Goal: Task Accomplishment & Management: Use online tool/utility

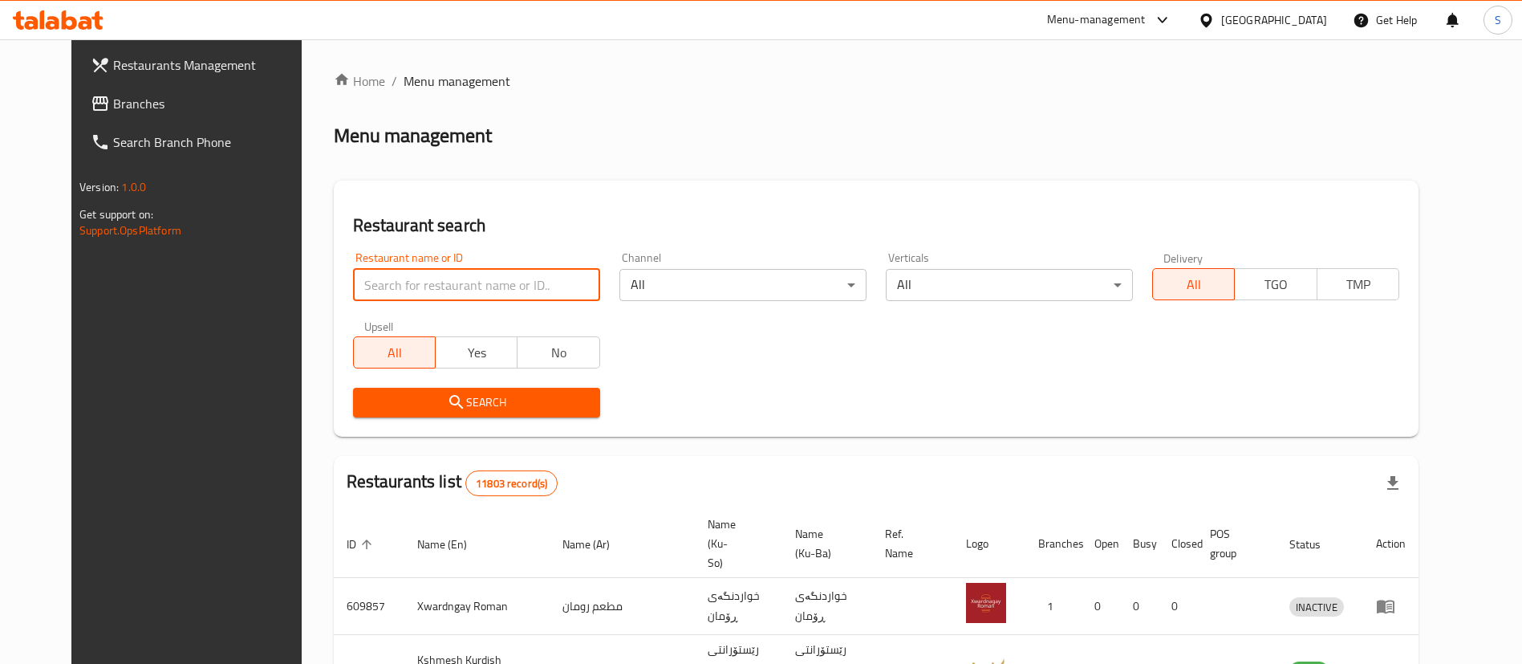
click at [509, 274] on input "search" at bounding box center [476, 285] width 247 height 32
type input "the sweets"
click button "Search" at bounding box center [476, 403] width 247 height 30
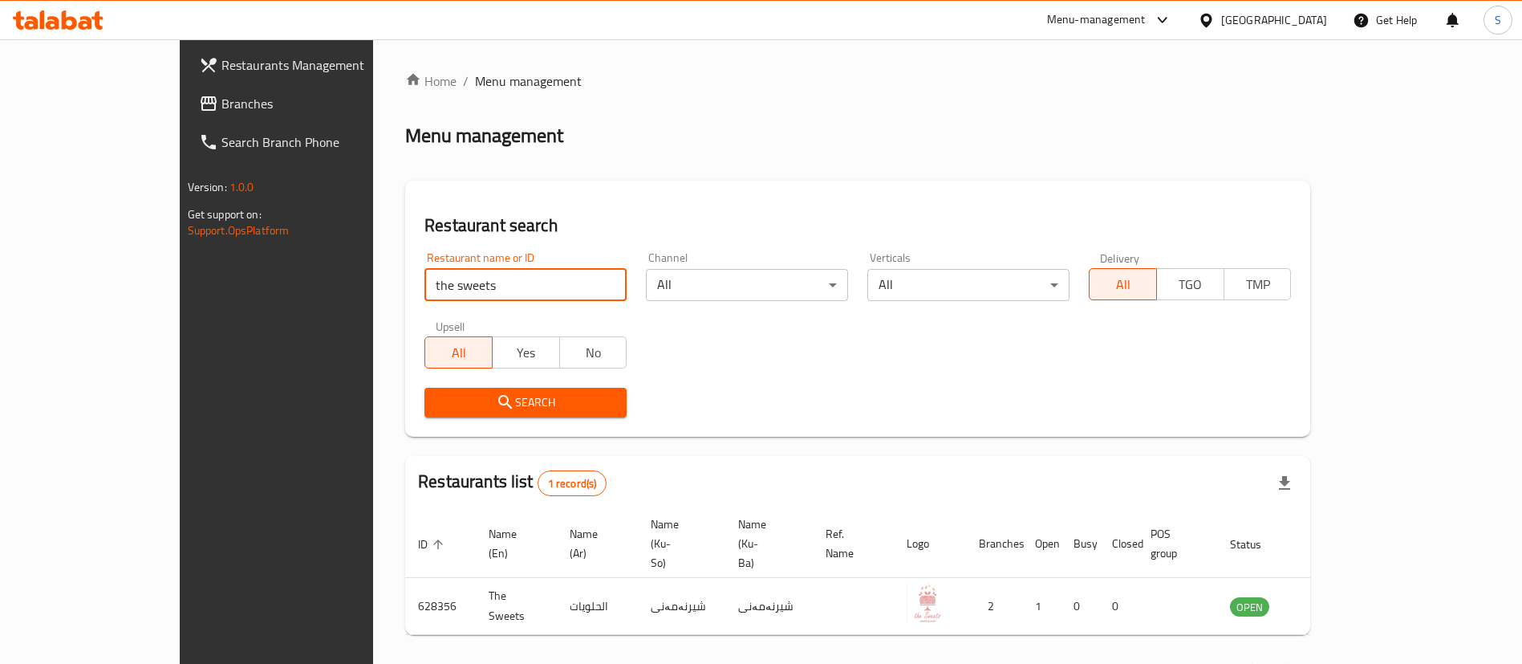
scroll to position [21, 0]
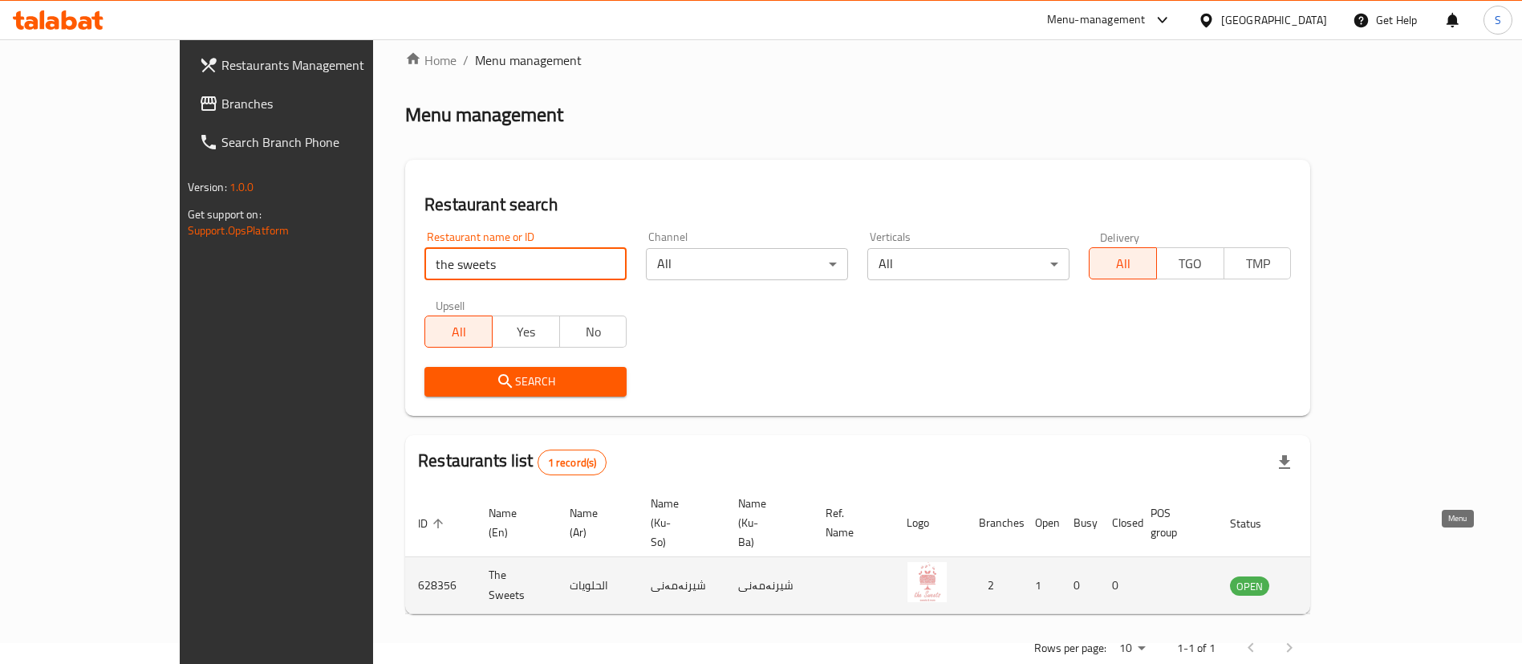
click at [1334, 575] on icon "enhanced table" at bounding box center [1323, 584] width 19 height 19
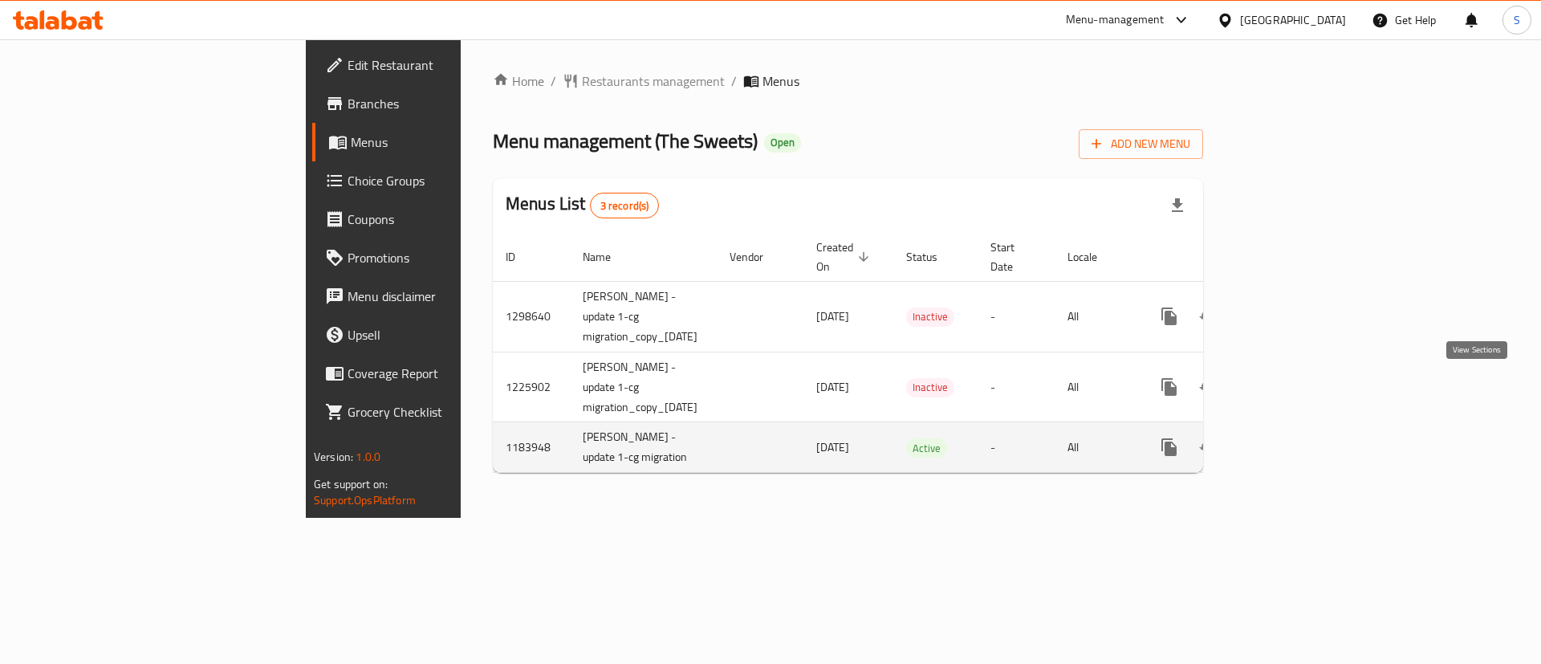
click at [1294, 437] on icon "enhanced table" at bounding box center [1284, 446] width 19 height 19
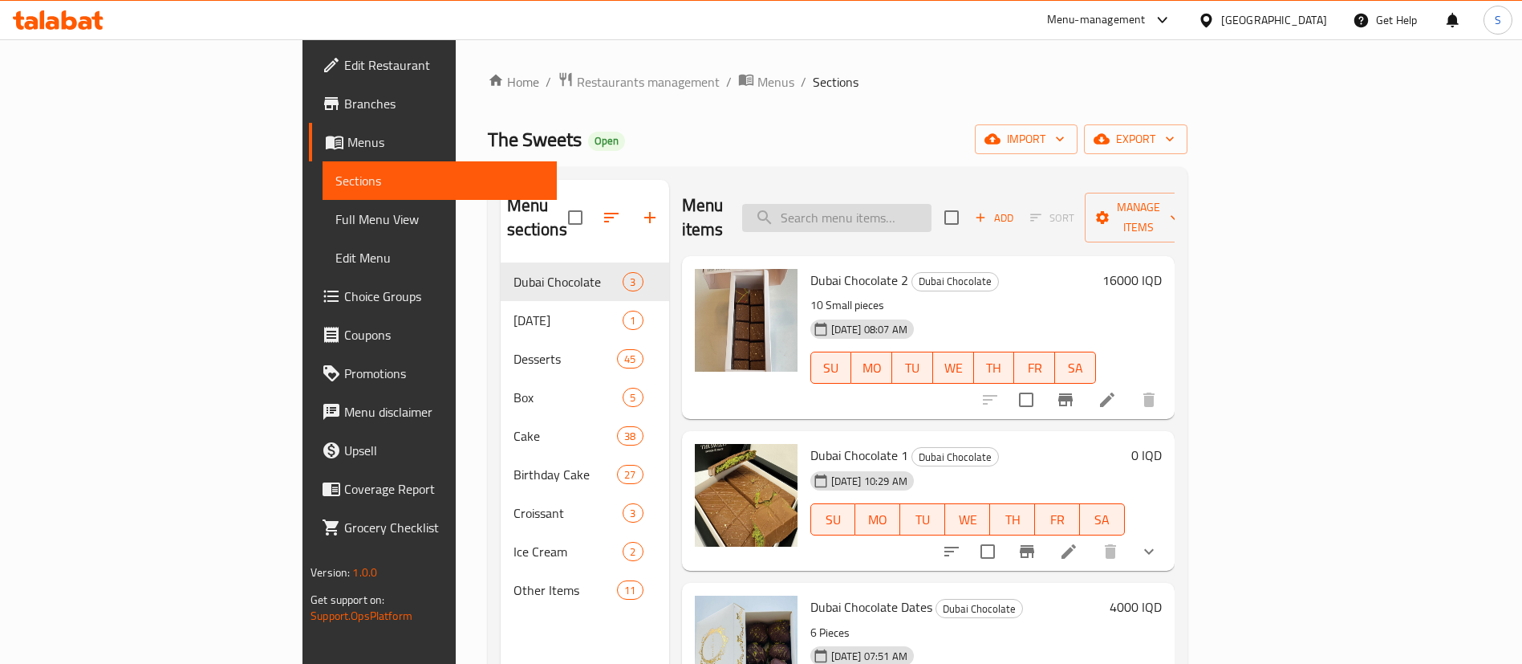
click at [932, 204] on input "search" at bounding box center [836, 218] width 189 height 28
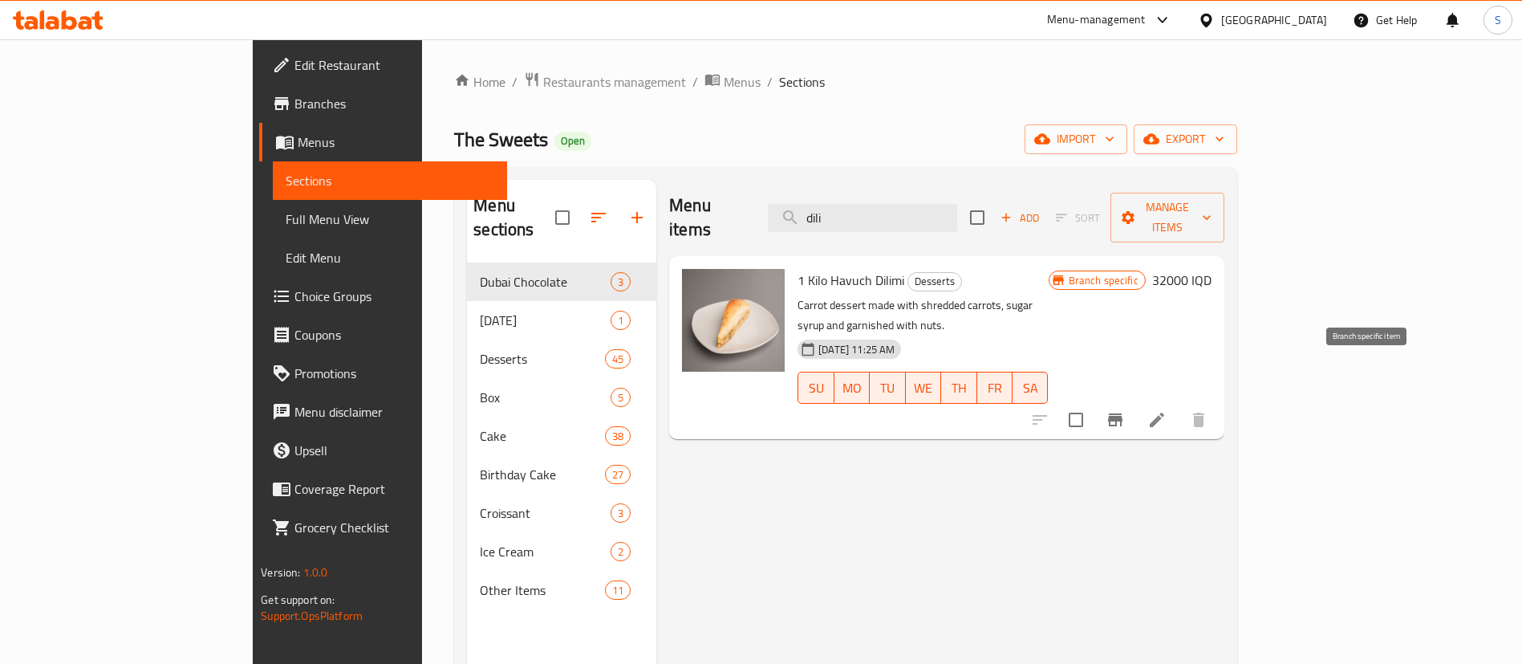
type input "dili"
click at [1125, 410] on icon "Branch-specific-item" at bounding box center [1115, 419] width 19 height 19
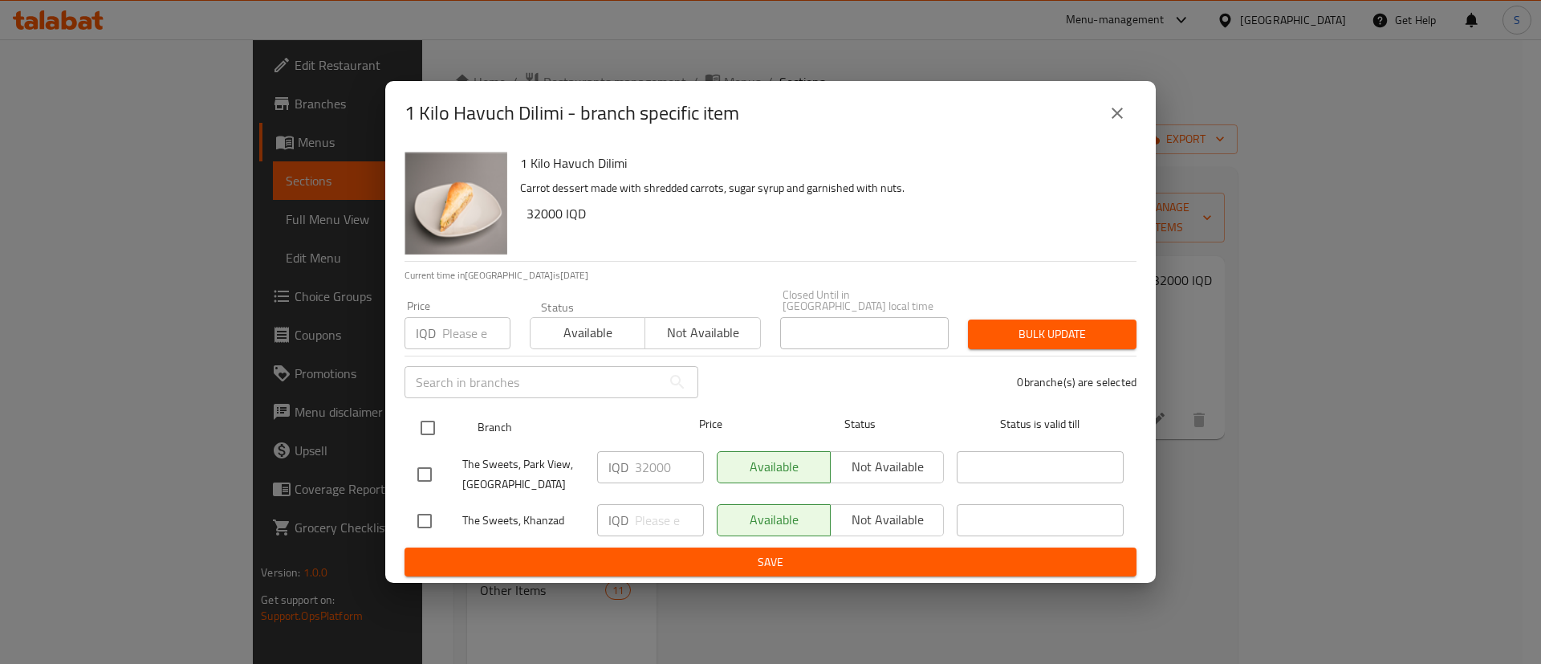
click at [428, 427] on input "checkbox" at bounding box center [428, 428] width 34 height 34
checkbox input "true"
click at [644, 473] on input "32000" at bounding box center [669, 467] width 69 height 32
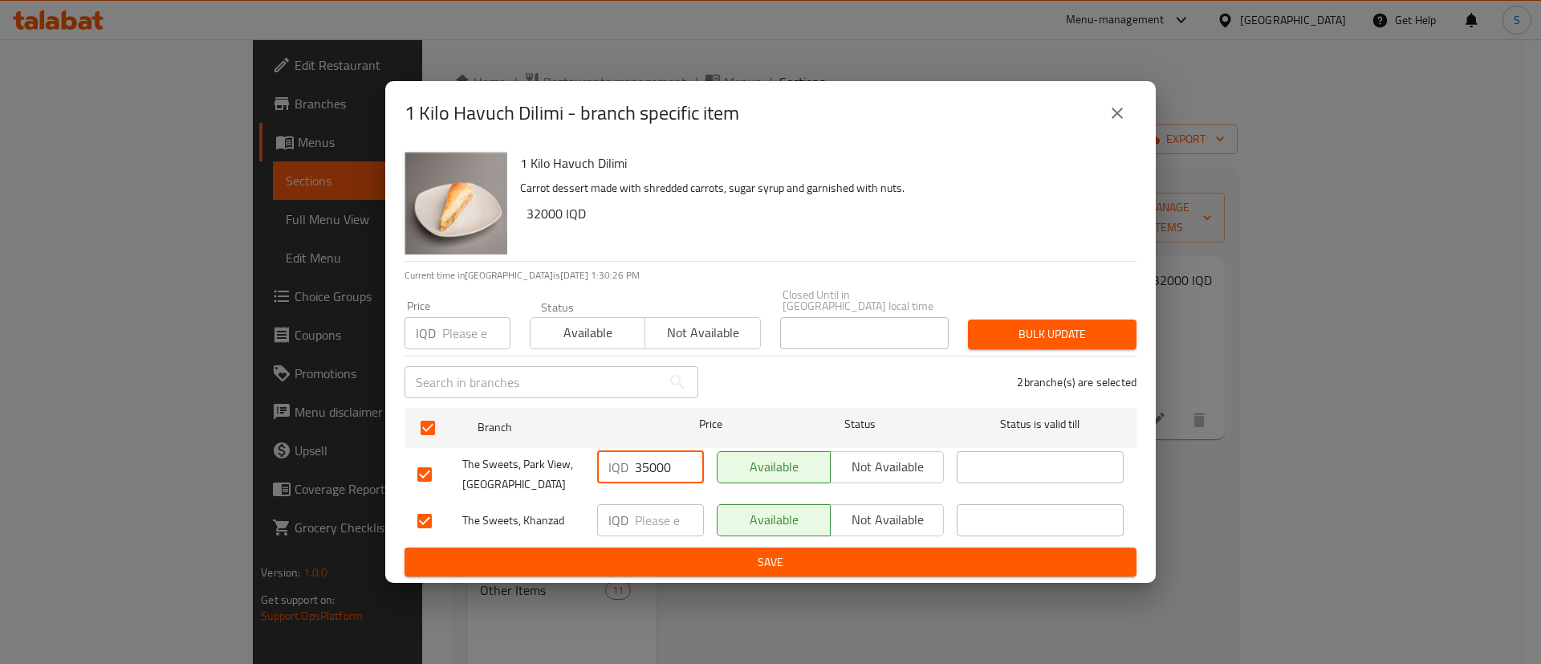
type input "35000"
click at [649, 507] on input "number" at bounding box center [669, 520] width 69 height 32
paste input "35000"
type input "35000"
click at [758, 572] on div "1 Kilo Havuch Dilimi Carrot dessert made with shredded carrots, sugar syrup and…" at bounding box center [770, 364] width 770 height 438
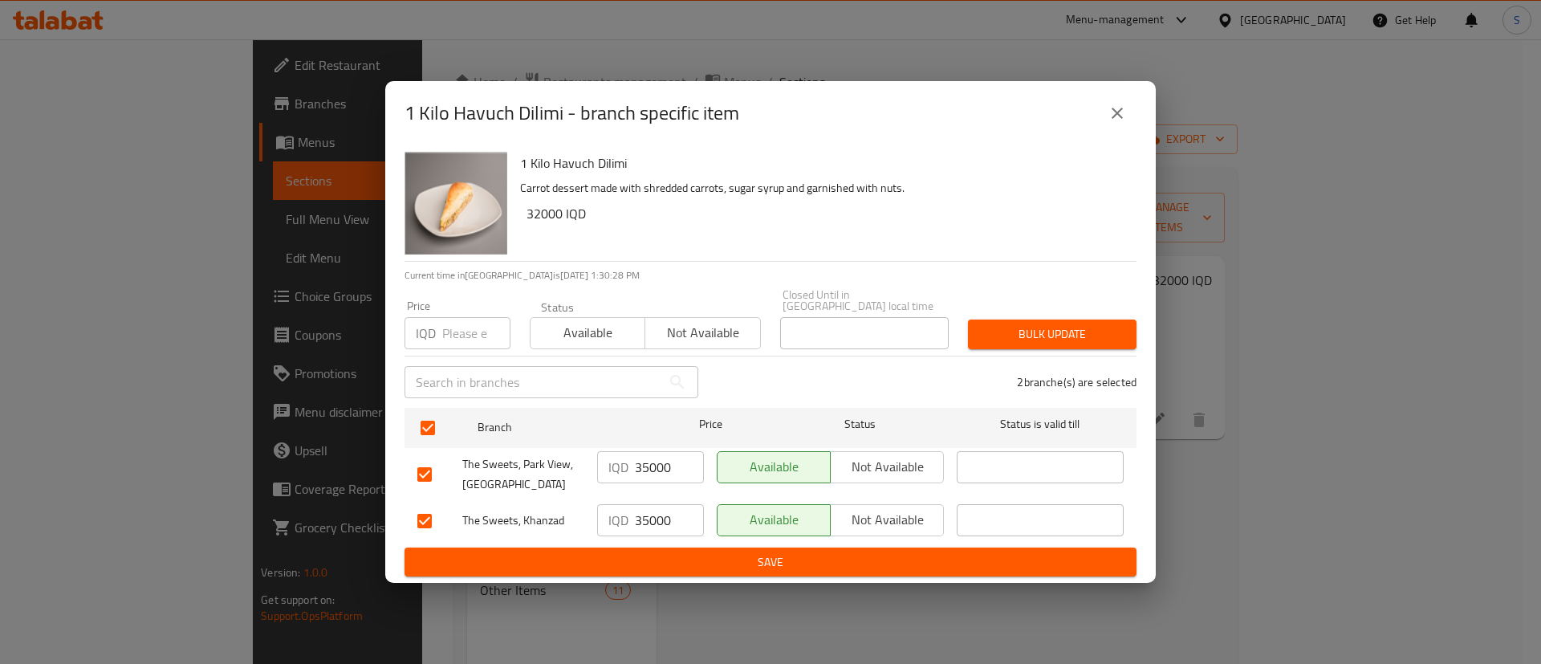
click at [807, 552] on span "Save" at bounding box center [770, 562] width 706 height 20
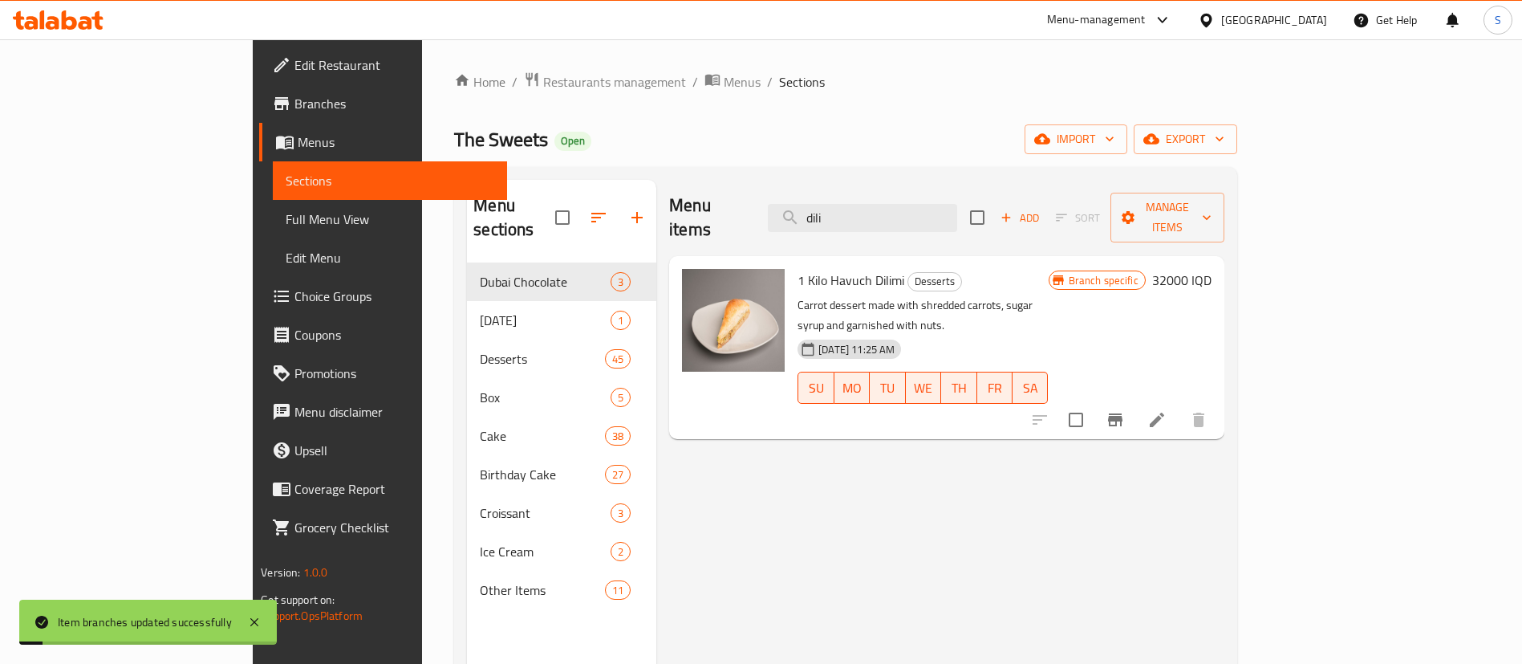
click at [1212, 269] on h6 "32000 IQD" at bounding box center [1181, 280] width 59 height 22
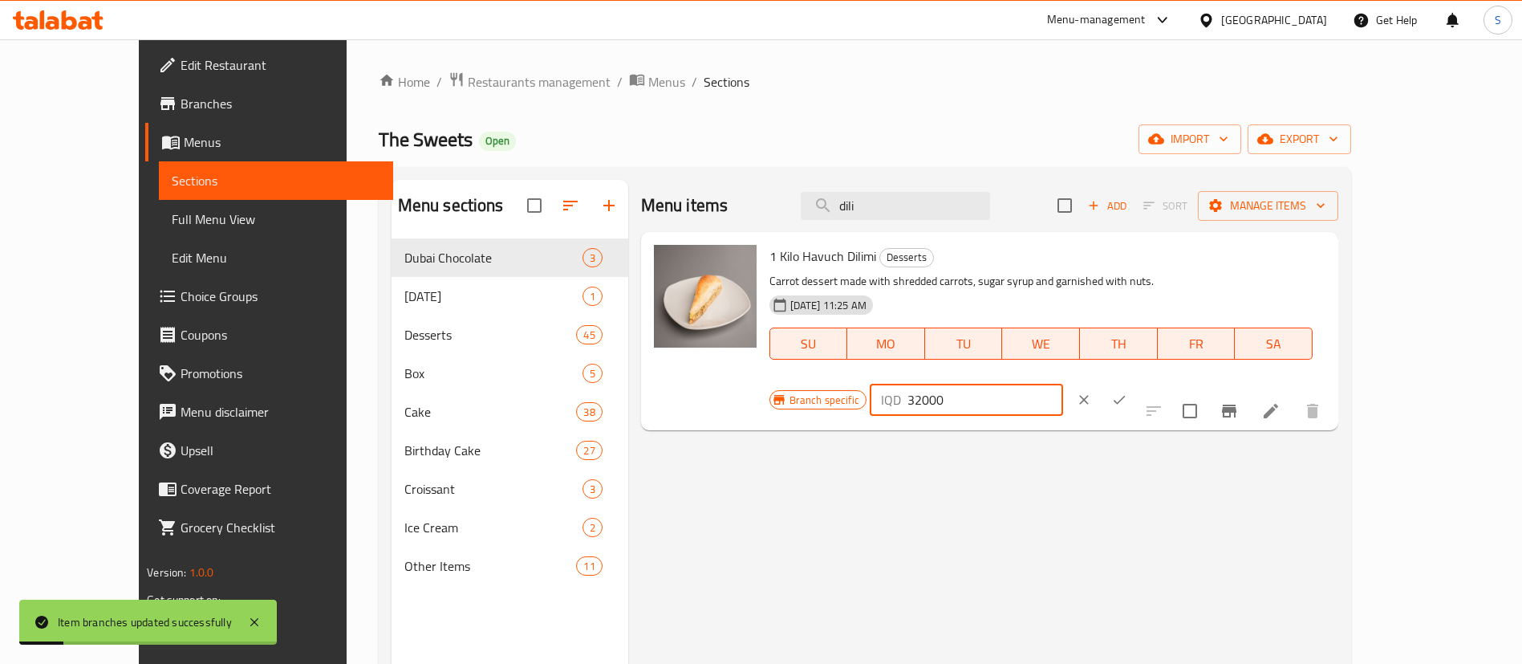
drag, startPoint x: 1352, startPoint y: 254, endPoint x: 1234, endPoint y: 263, distance: 118.3
click at [1063, 384] on div "IQD 32000 ​" at bounding box center [966, 400] width 193 height 32
paste input "5"
type input "35000"
click at [1127, 392] on icon "ok" at bounding box center [1119, 400] width 16 height 16
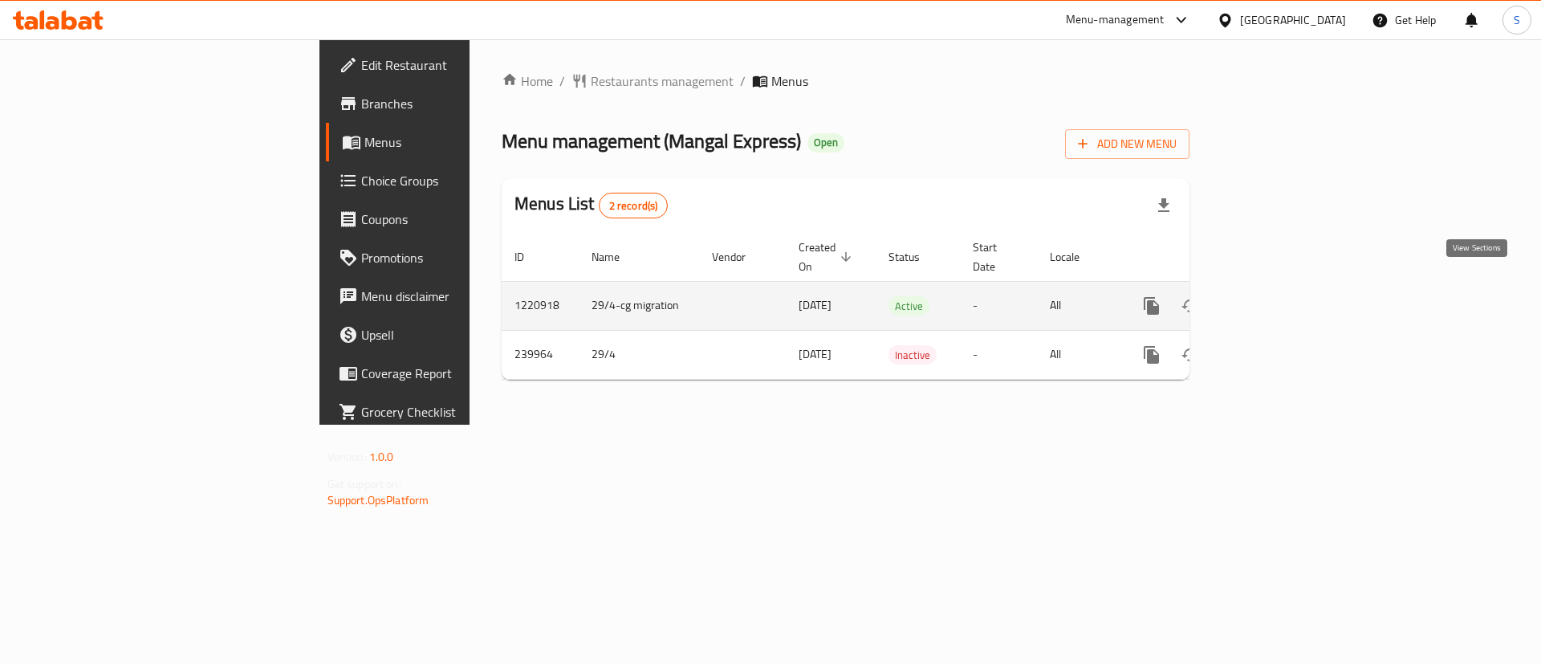
click at [1286, 299] on link "enhanced table" at bounding box center [1267, 305] width 39 height 39
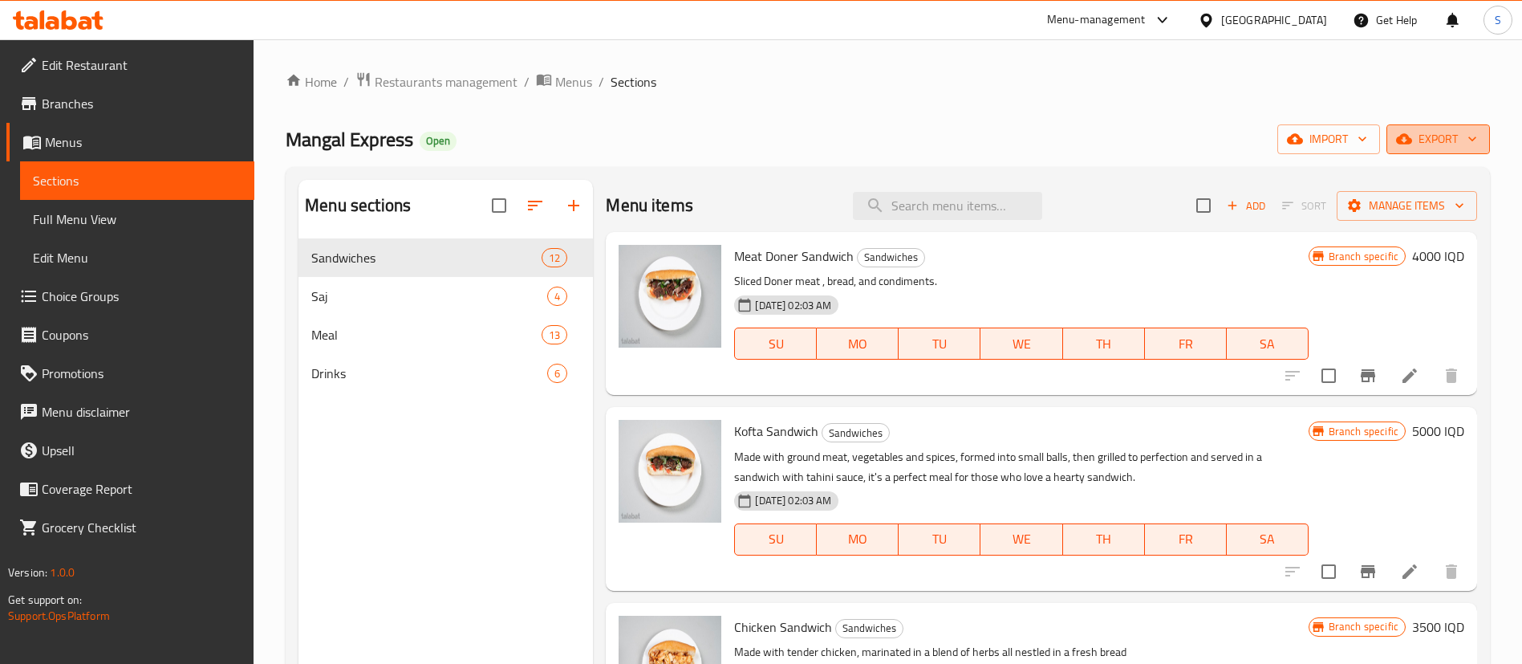
click at [1420, 144] on span "export" at bounding box center [1438, 139] width 78 height 20
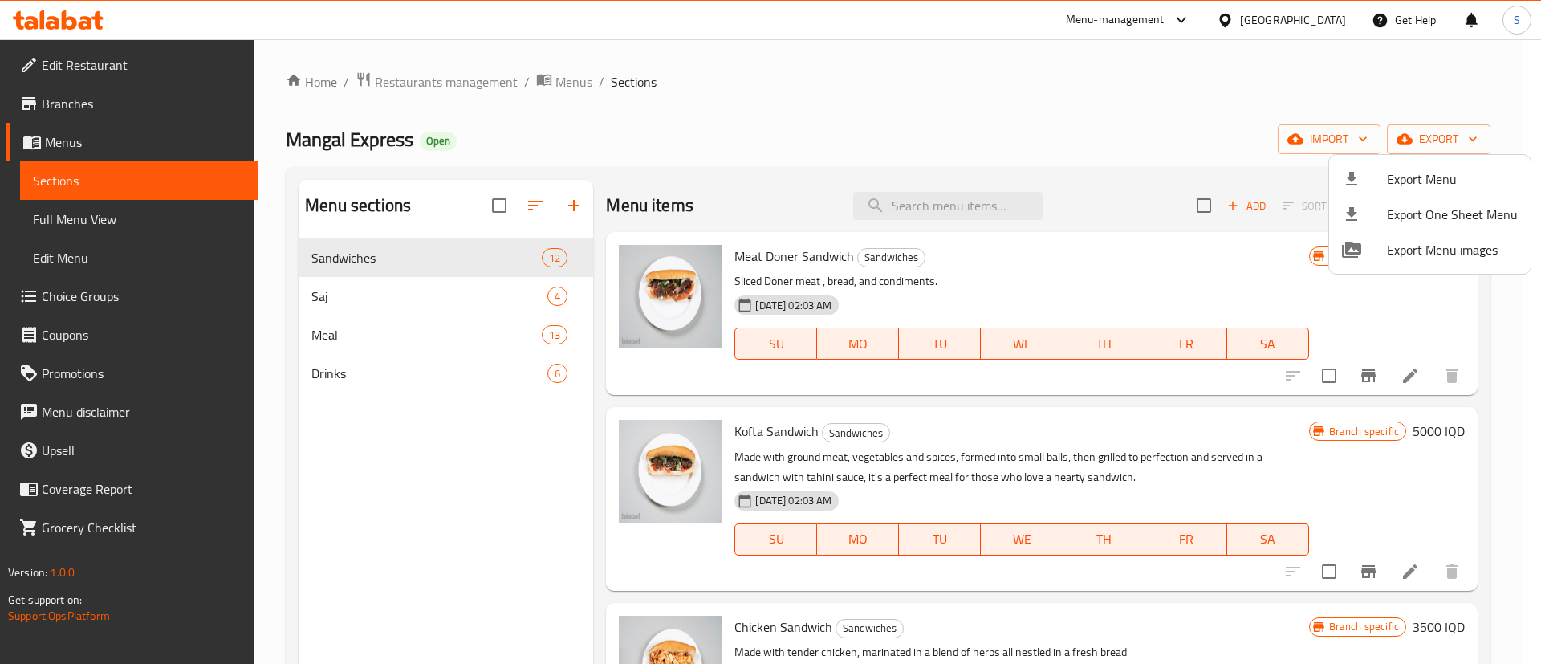
click at [1404, 185] on span "Export Menu" at bounding box center [1452, 178] width 131 height 19
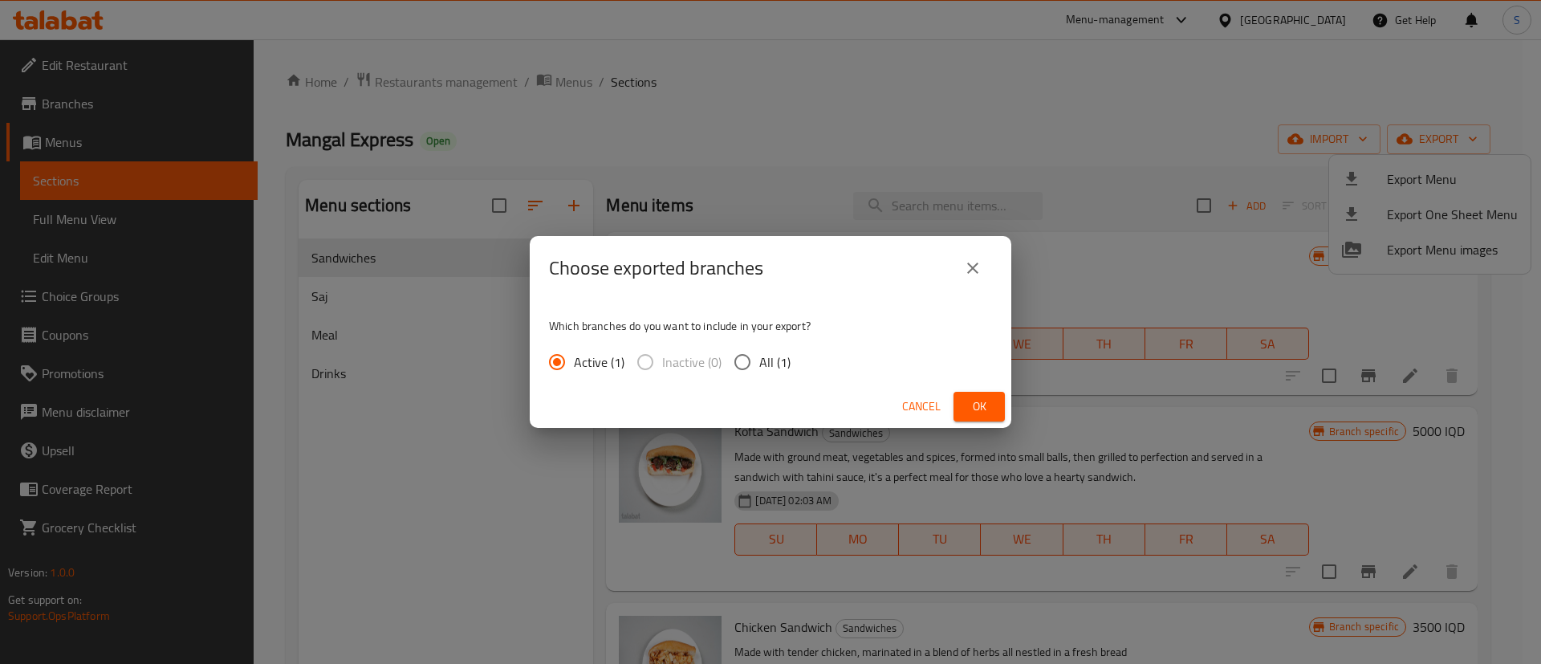
click at [958, 404] on button "Ok" at bounding box center [978, 407] width 51 height 30
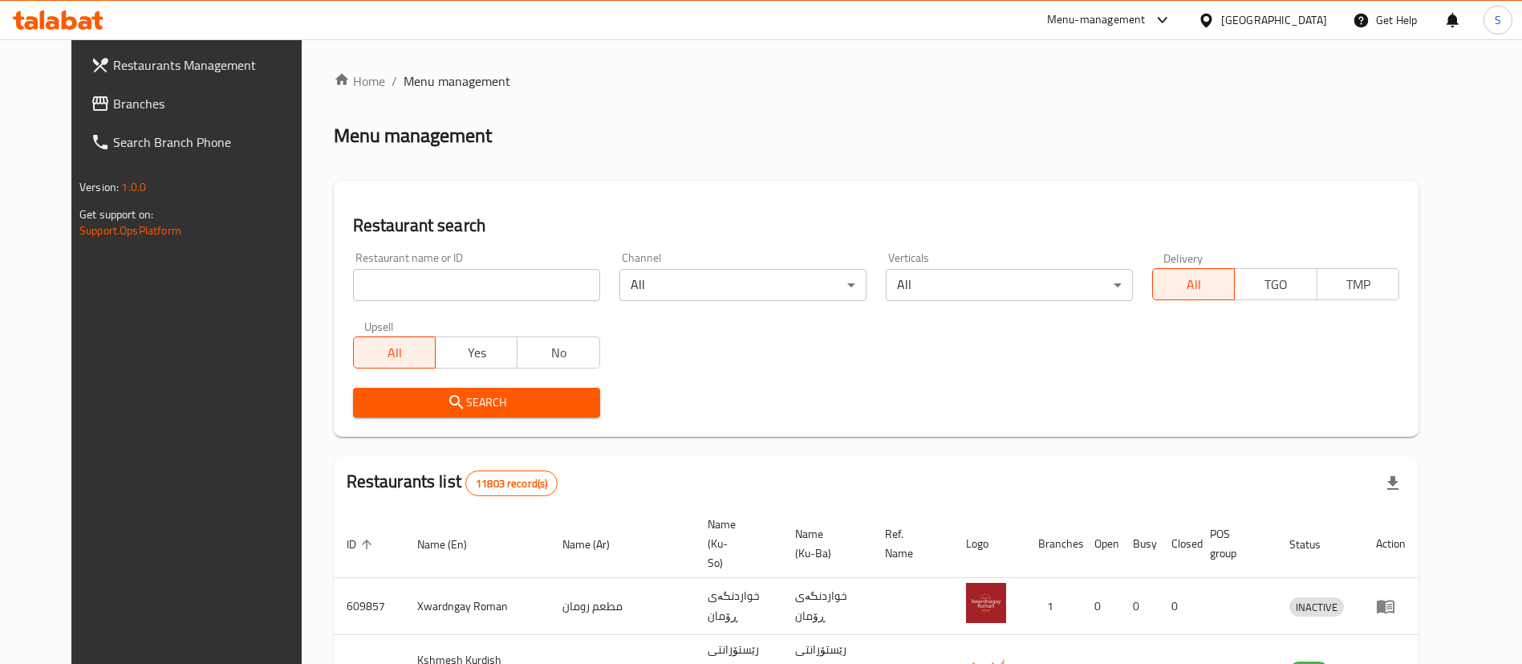
click at [466, 280] on input "search" at bounding box center [476, 285] width 247 height 32
type input "naran"
click button "Search" at bounding box center [476, 403] width 247 height 30
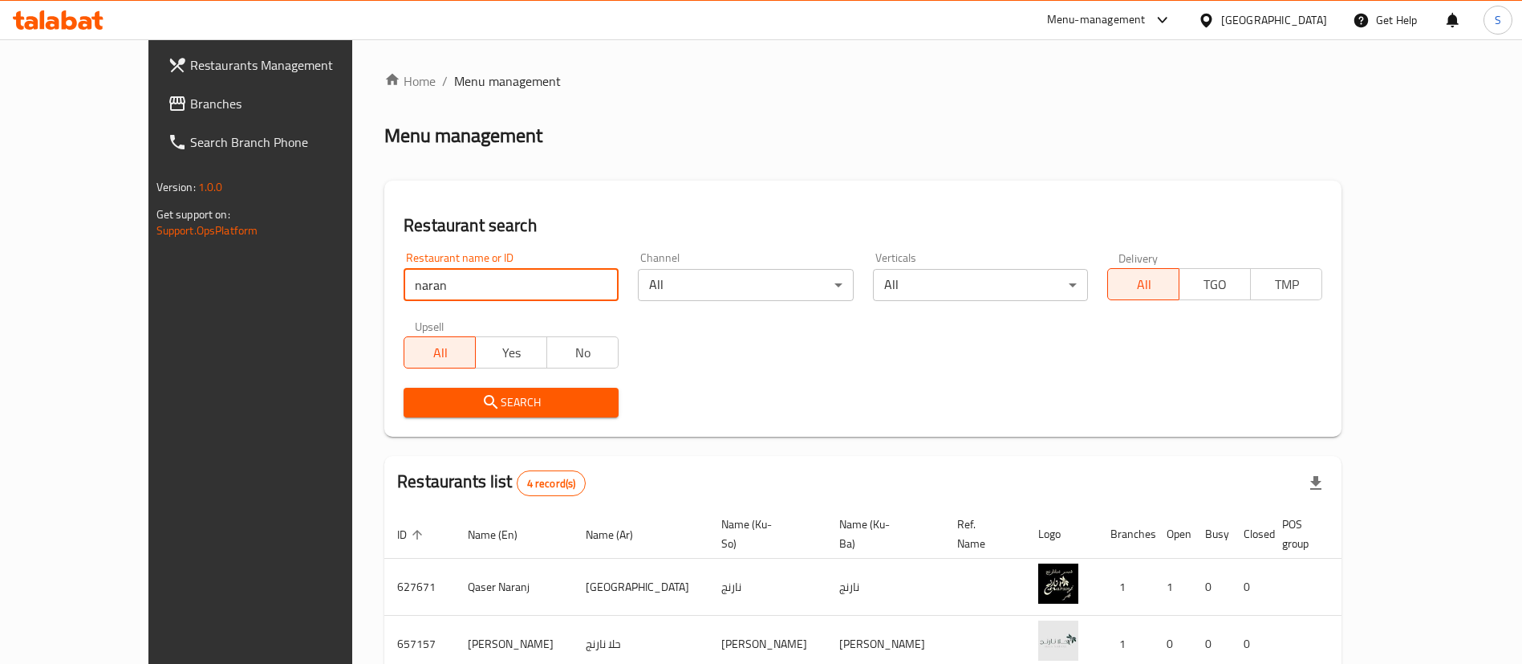
scroll to position [192, 0]
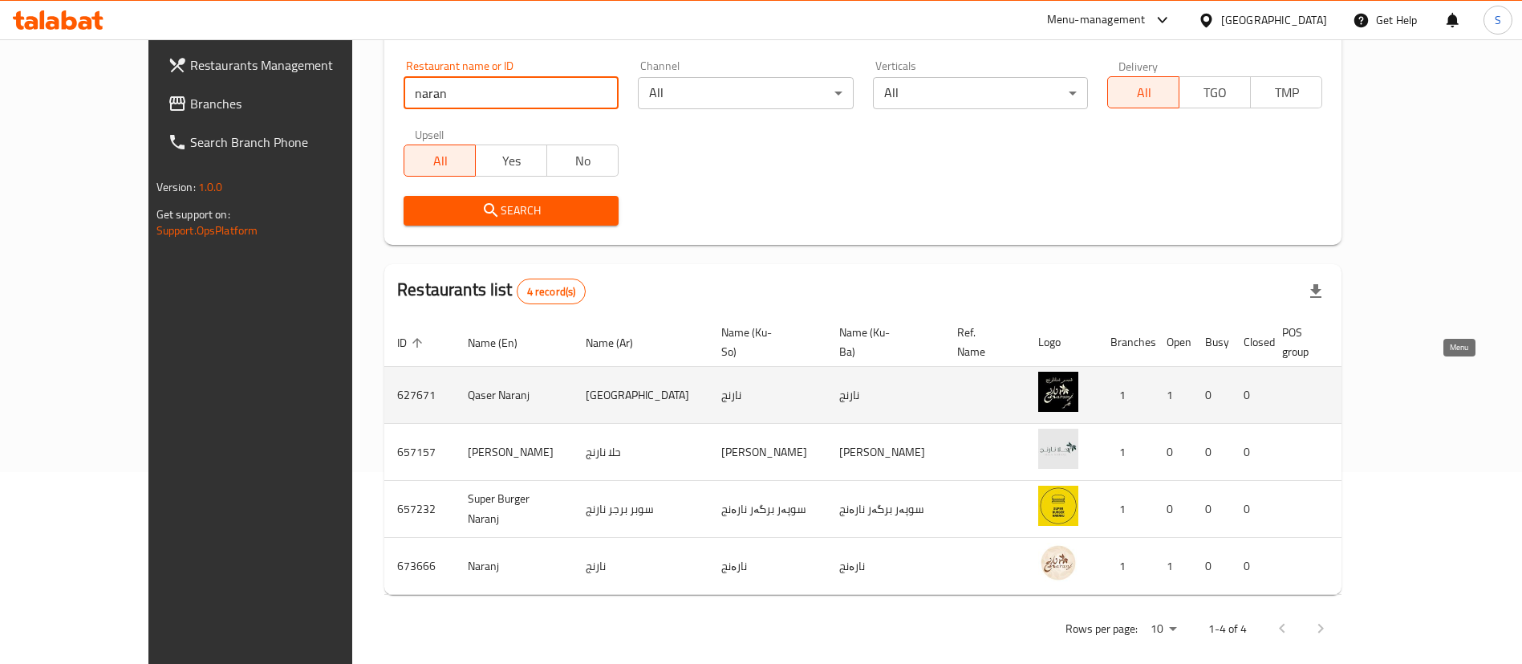
click at [1453, 385] on icon "enhanced table" at bounding box center [1457, 394] width 19 height 19
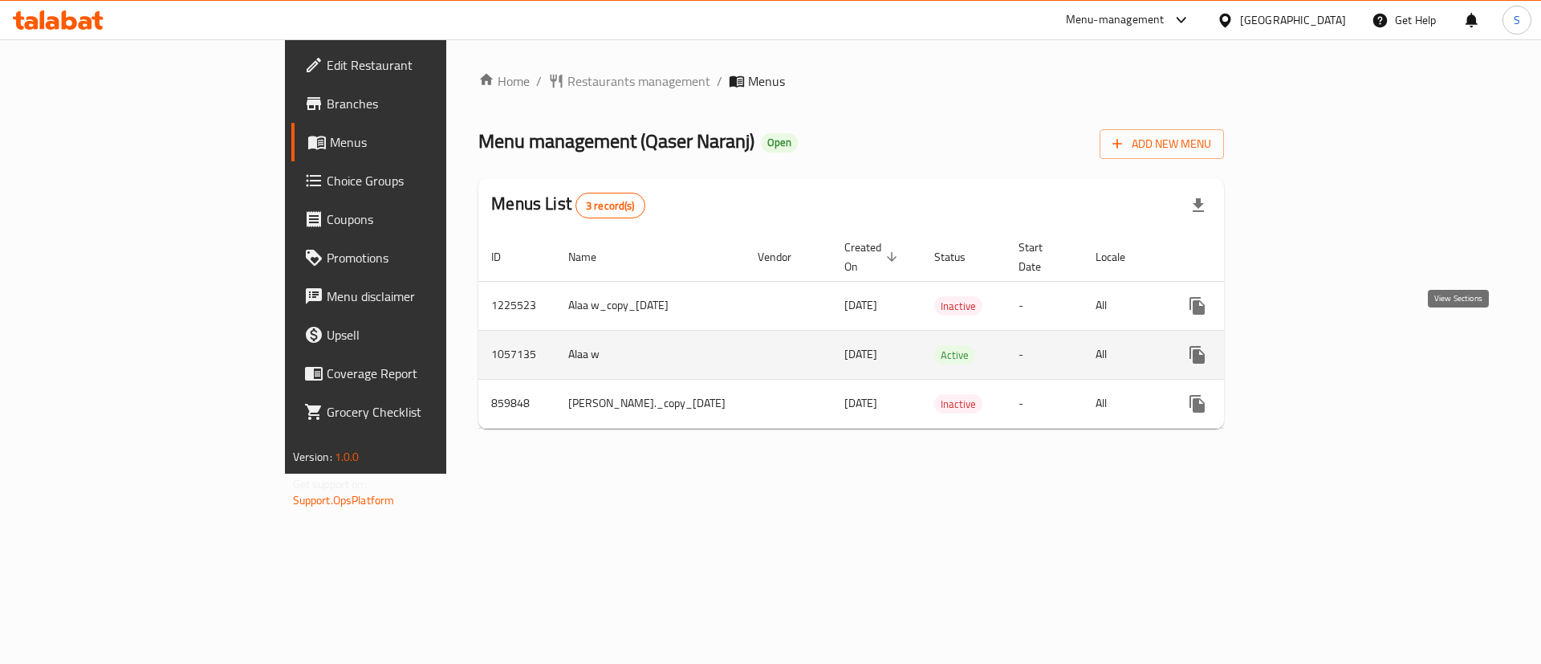
click at [1332, 343] on link "enhanced table" at bounding box center [1313, 354] width 39 height 39
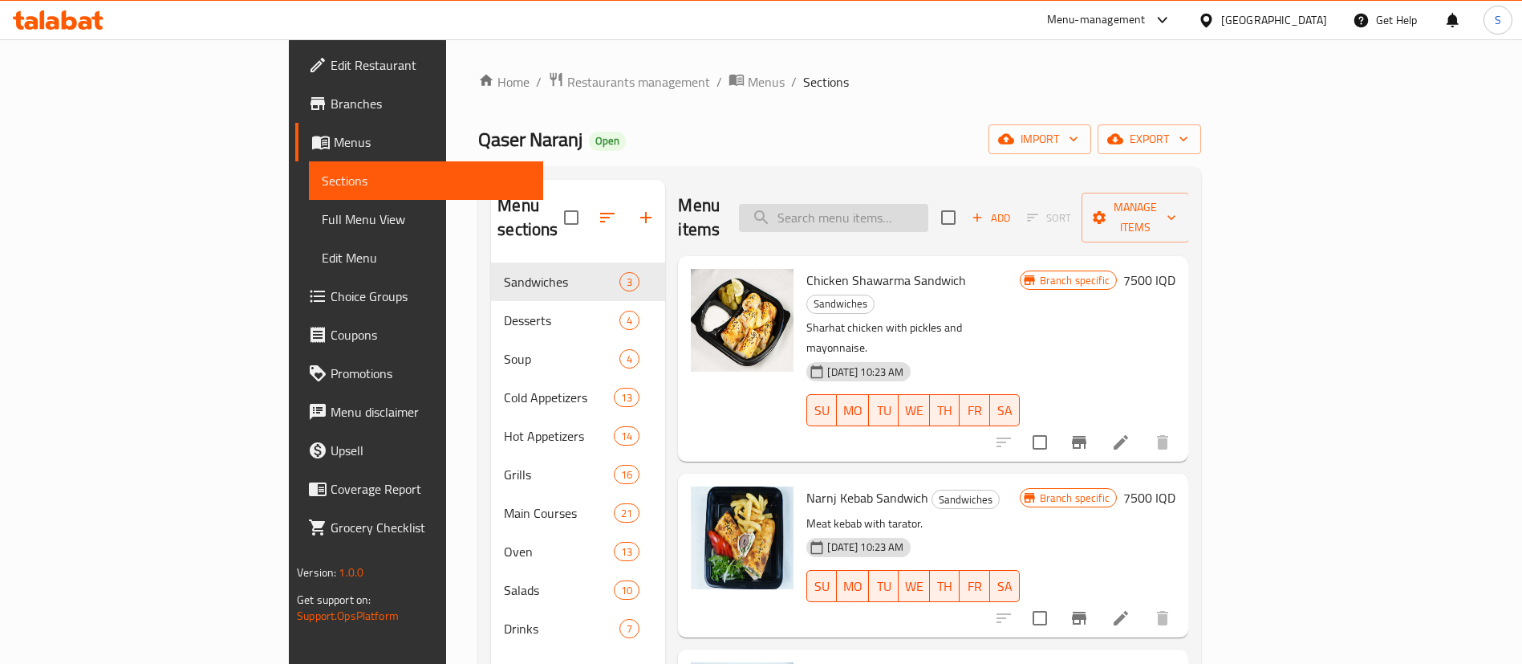
click at [909, 214] on input "search" at bounding box center [833, 218] width 189 height 28
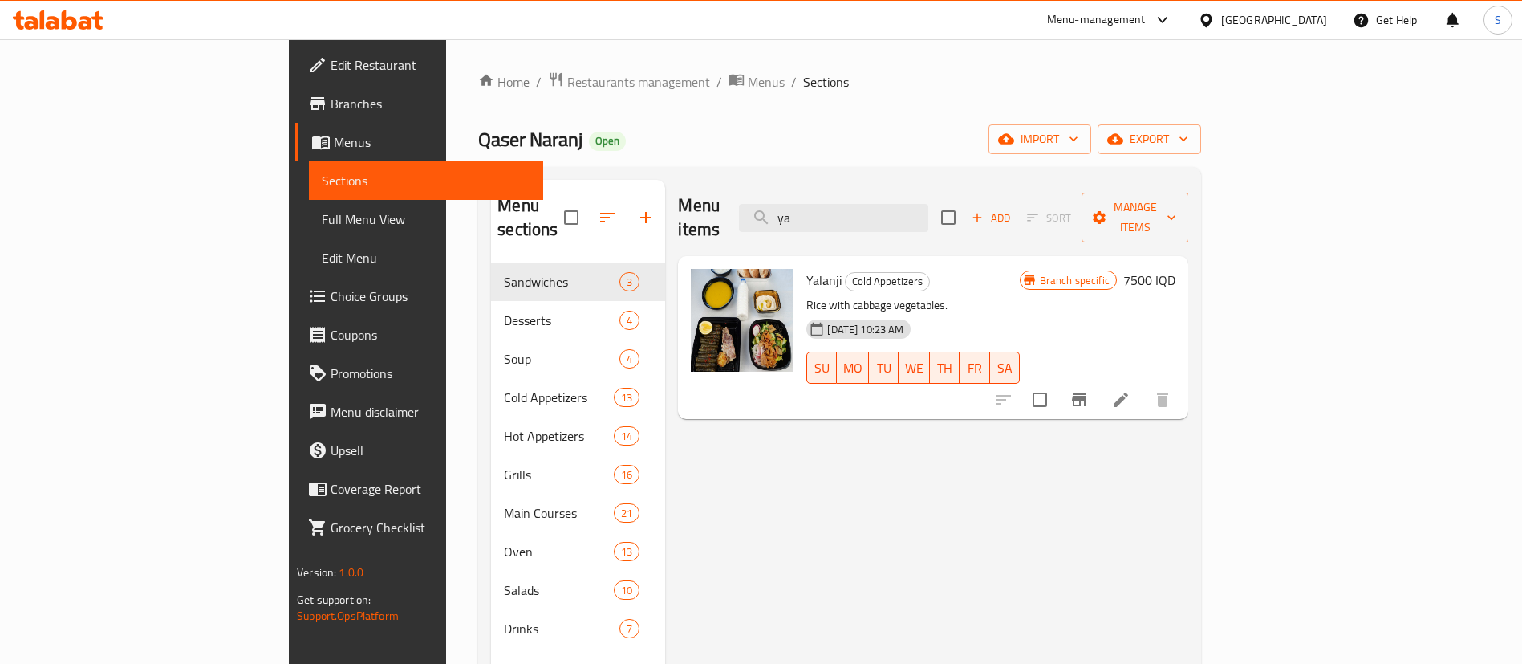
type input "y"
